Goal: Task Accomplishment & Management: Manage account settings

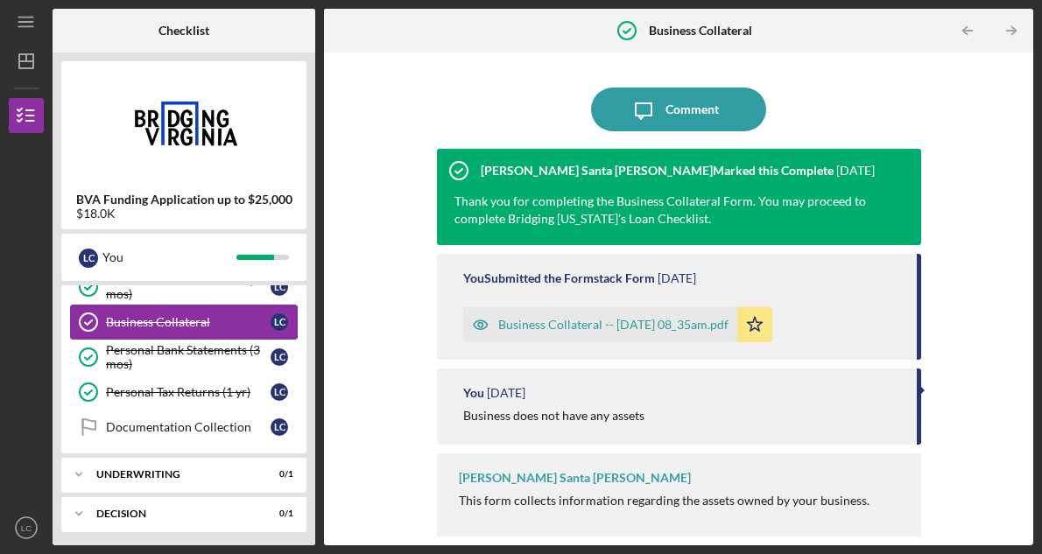
scroll to position [173, 0]
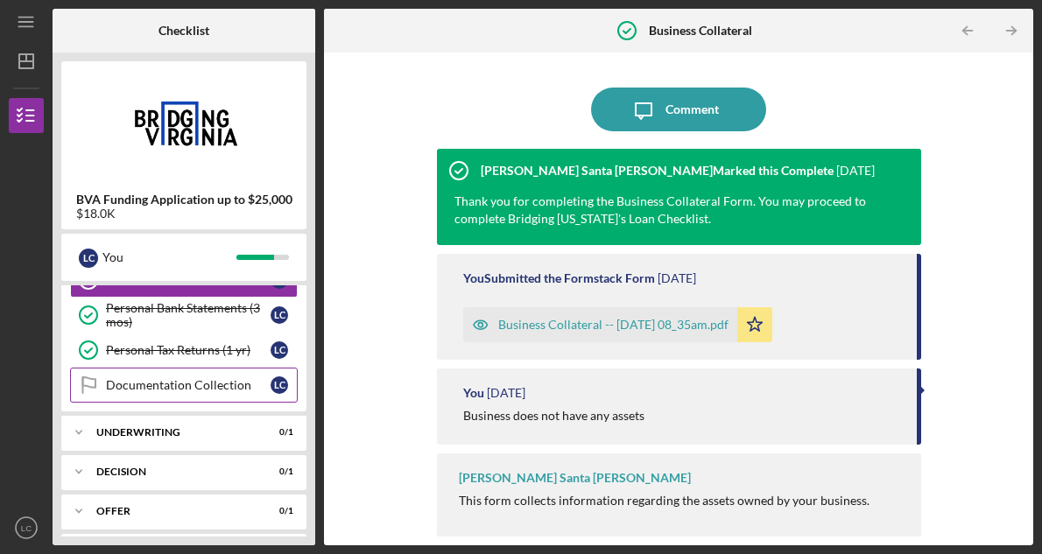
click at [229, 386] on div "Documentation Collection" at bounding box center [188, 385] width 165 height 14
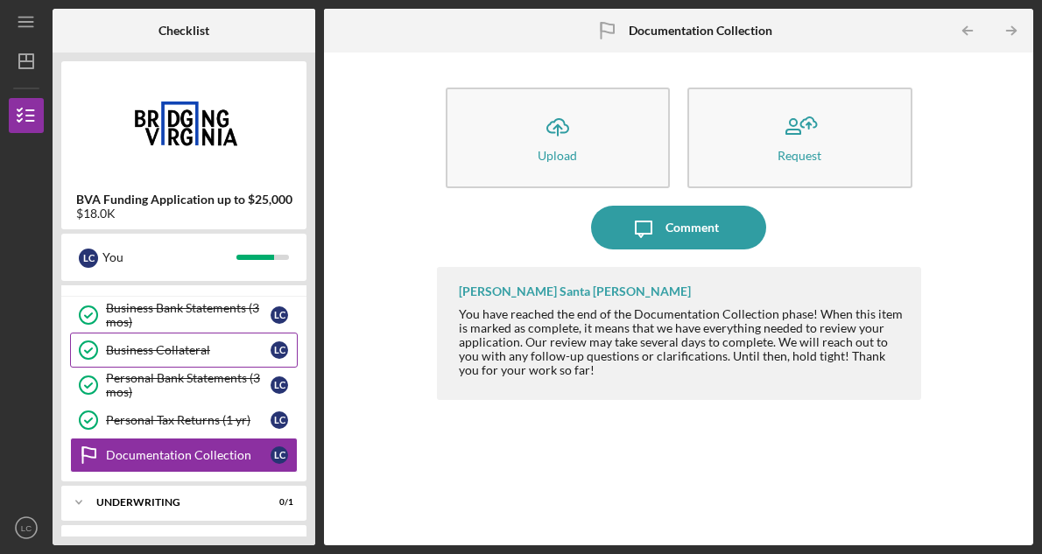
scroll to position [105, 0]
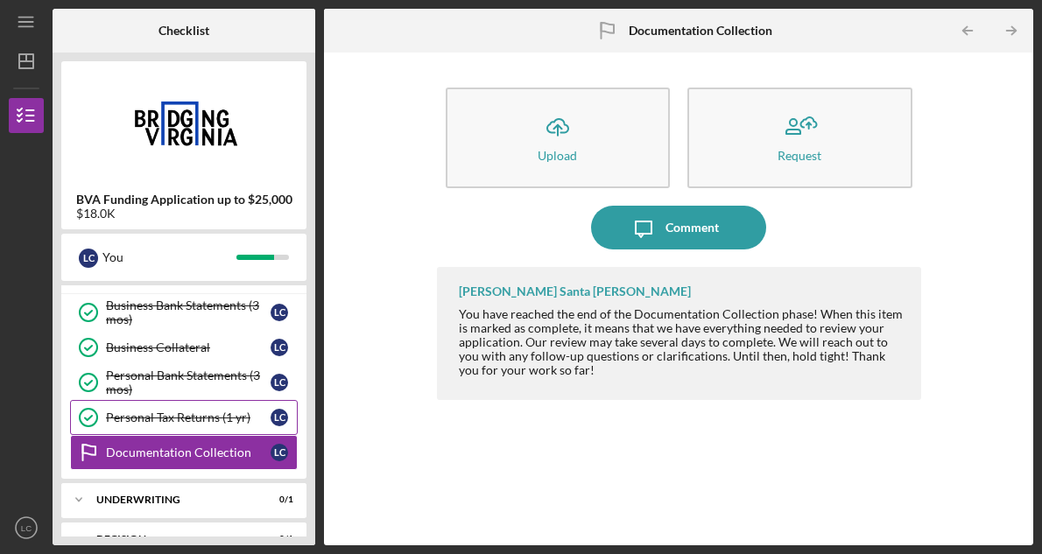
click at [210, 415] on div "Personal Tax Returns (1 yr)" at bounding box center [188, 418] width 165 height 14
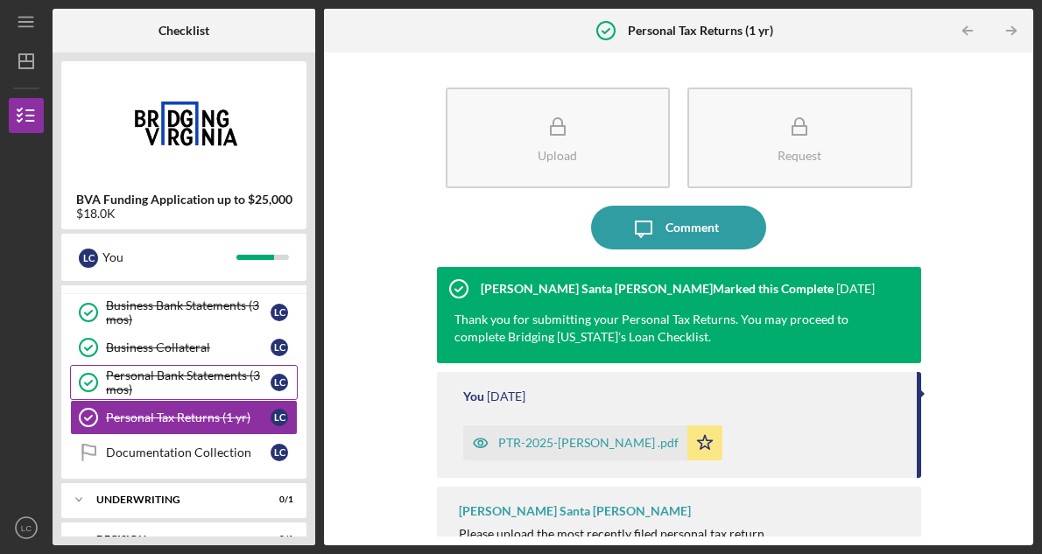
click at [215, 390] on div "Personal Bank Statements (3 mos)" at bounding box center [188, 383] width 165 height 28
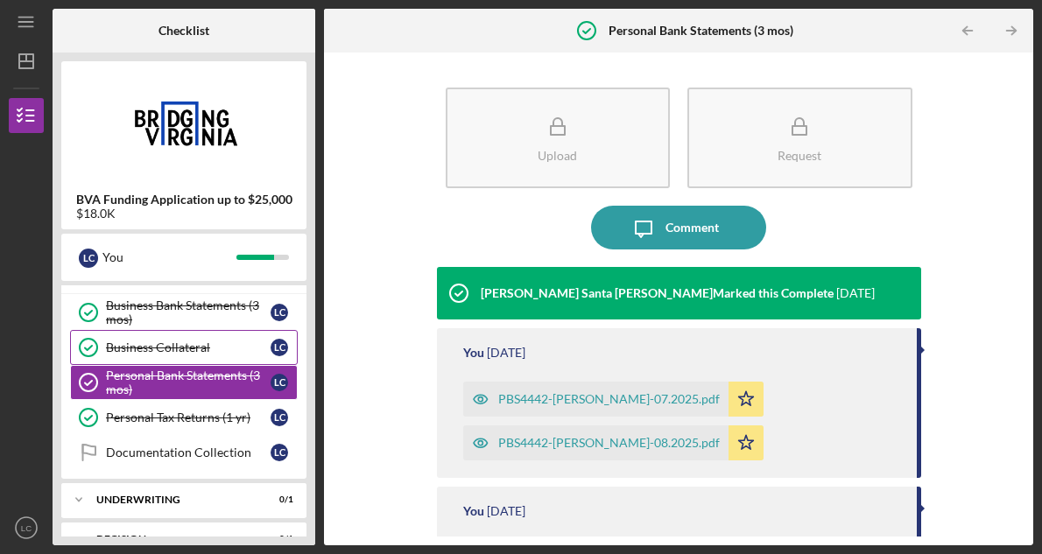
click at [212, 349] on div "Business Collateral" at bounding box center [188, 348] width 165 height 14
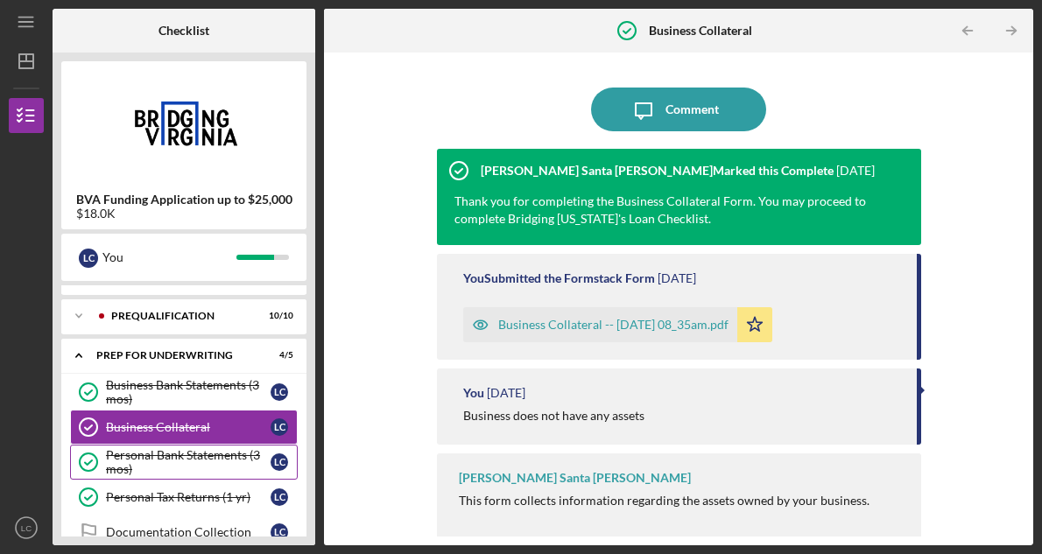
scroll to position [21, 0]
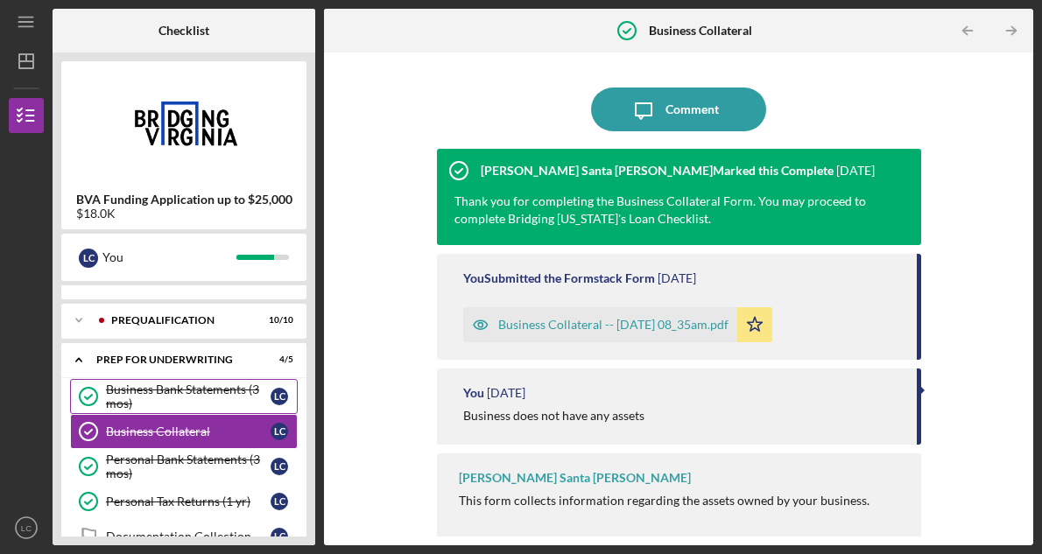
click at [209, 391] on div "Business Bank Statements (3 mos)" at bounding box center [188, 397] width 165 height 28
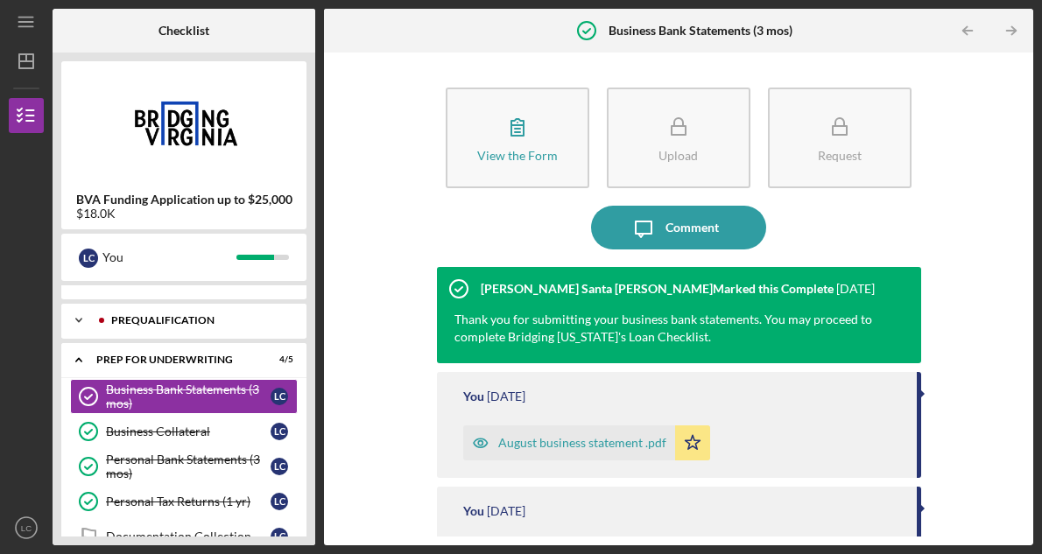
click at [82, 319] on icon "Icon/Expander" at bounding box center [78, 320] width 35 height 35
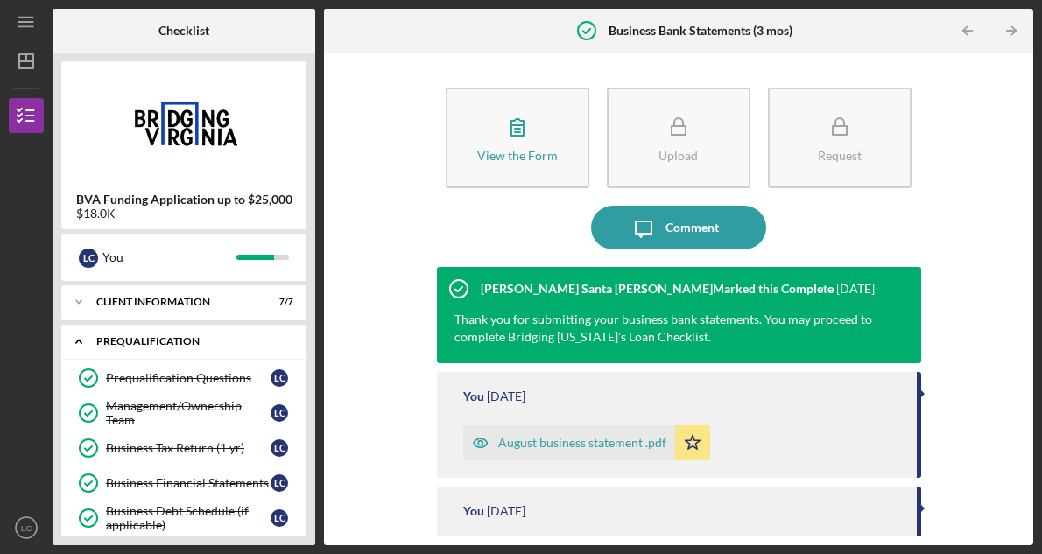
click at [86, 341] on icon "Icon/Expander" at bounding box center [78, 341] width 35 height 35
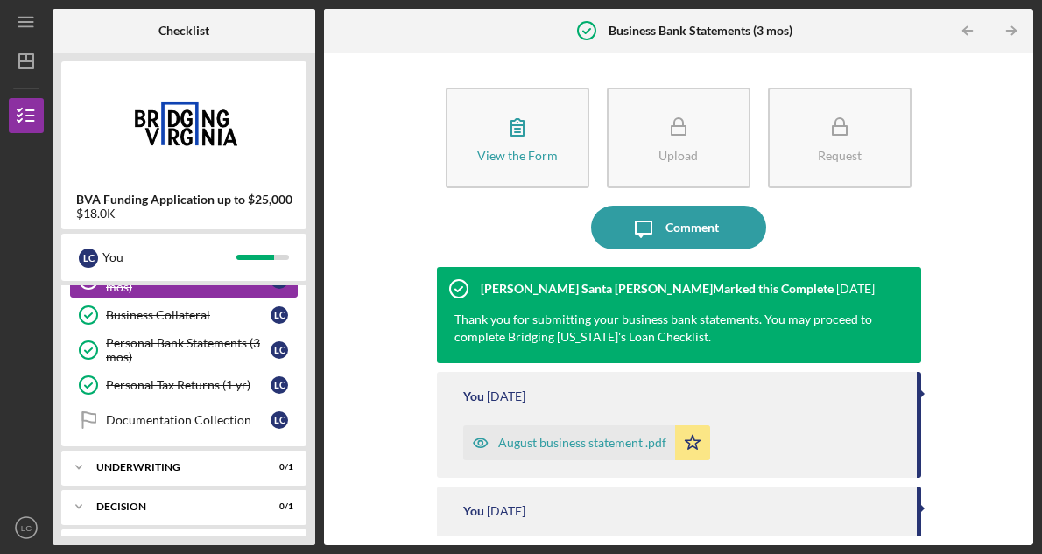
scroll to position [147, 0]
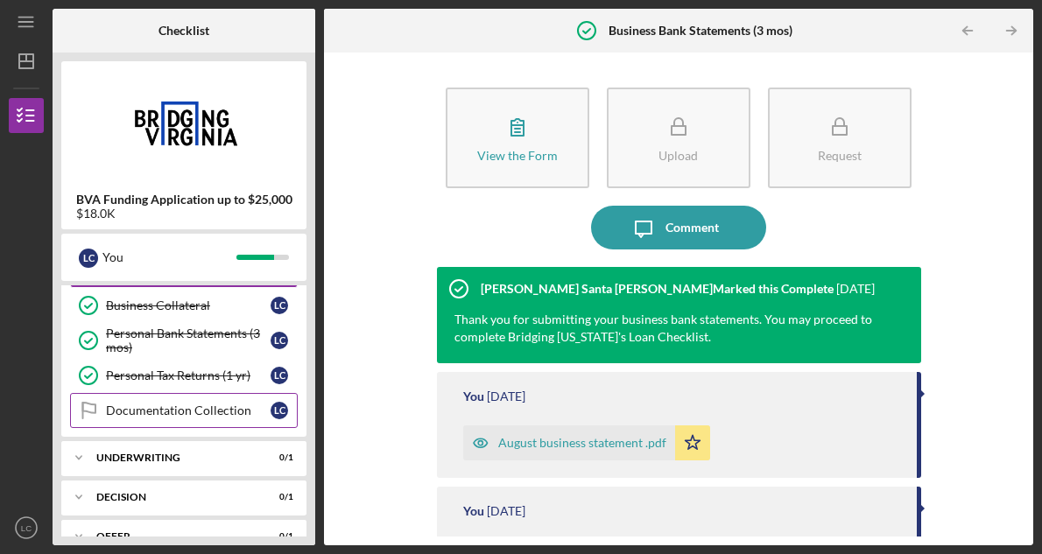
click at [197, 407] on div "Documentation Collection" at bounding box center [188, 411] width 165 height 14
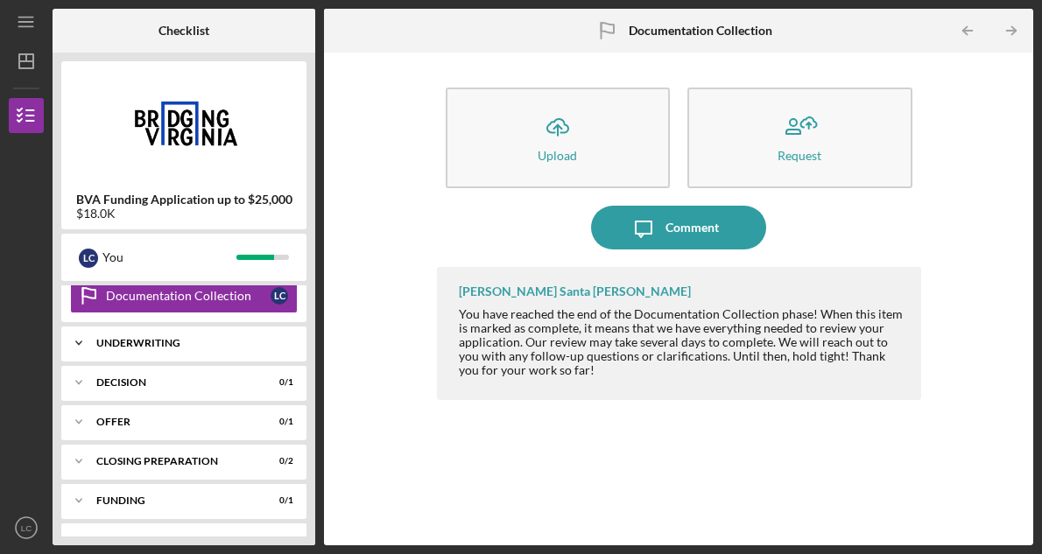
scroll to position [291, 0]
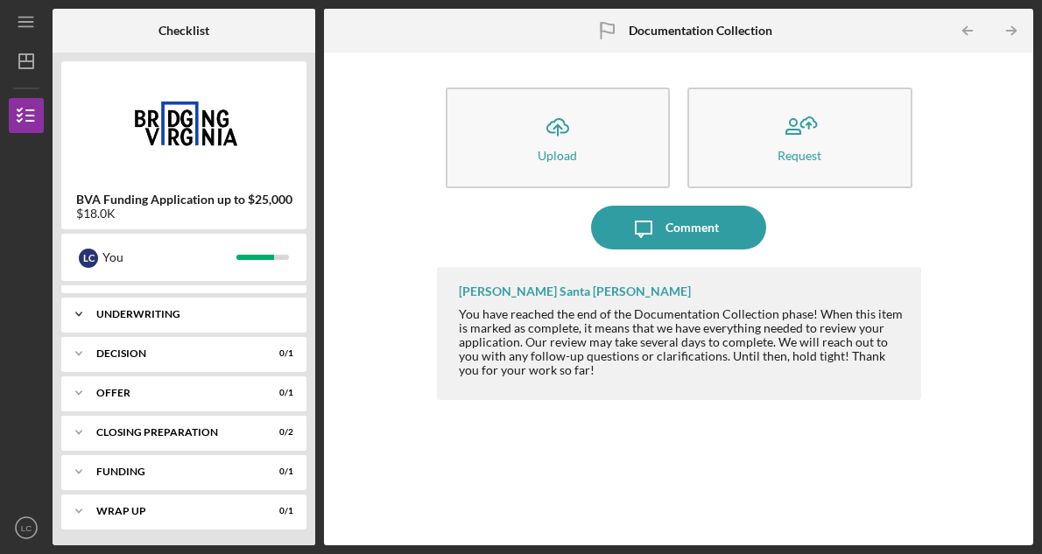
click at [200, 313] on div "Underwriting" at bounding box center [190, 314] width 188 height 11
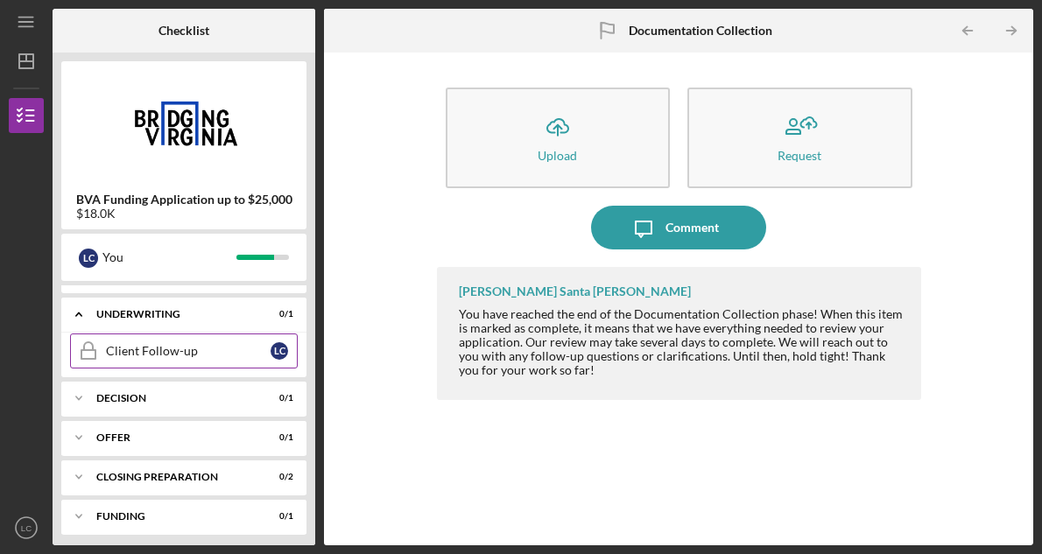
click at [186, 364] on link "Client Follow-up Client Follow-up L C" at bounding box center [184, 351] width 228 height 35
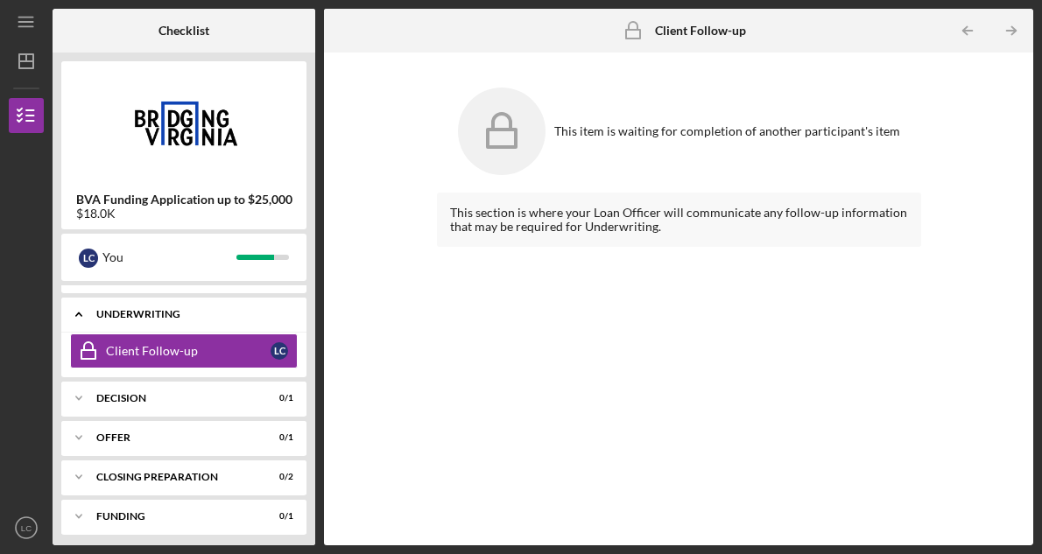
click at [157, 312] on div "Underwriting" at bounding box center [190, 314] width 188 height 11
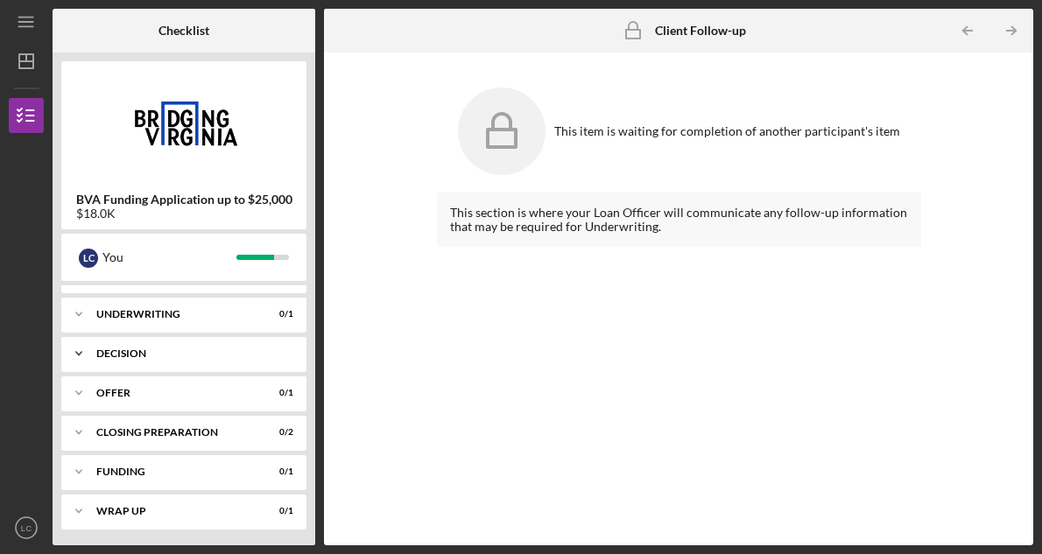
click at [147, 356] on div "Decision" at bounding box center [190, 354] width 188 height 11
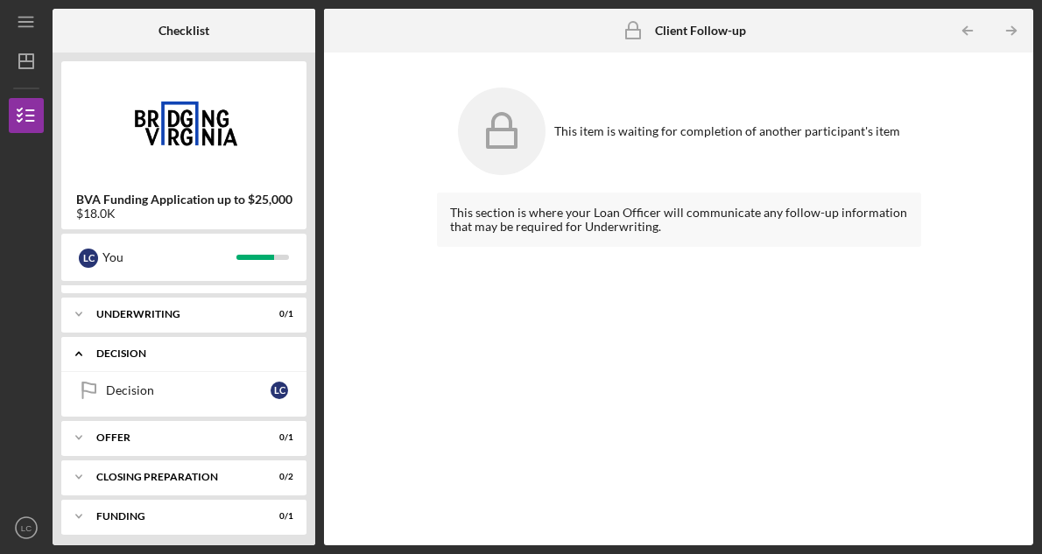
click at [147, 356] on div "Decision" at bounding box center [190, 354] width 188 height 11
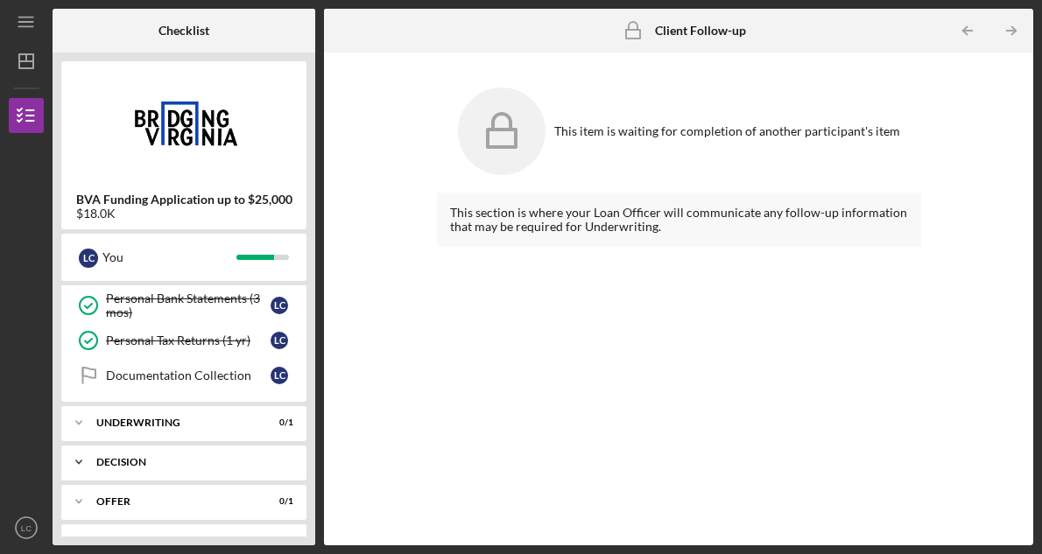
scroll to position [177, 0]
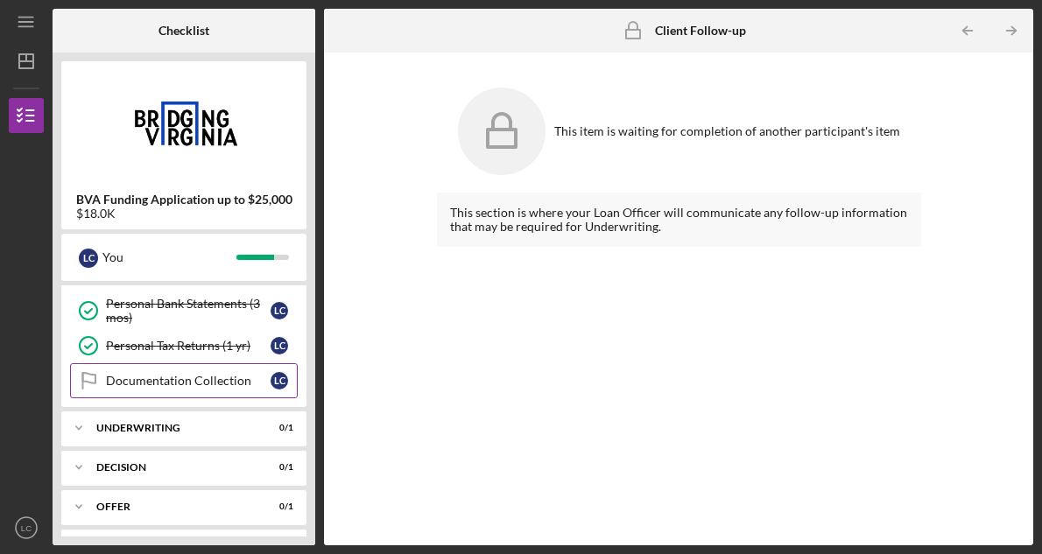
click at [155, 377] on div "Documentation Collection" at bounding box center [188, 381] width 165 height 14
